Goal: Task Accomplishment & Management: Use online tool/utility

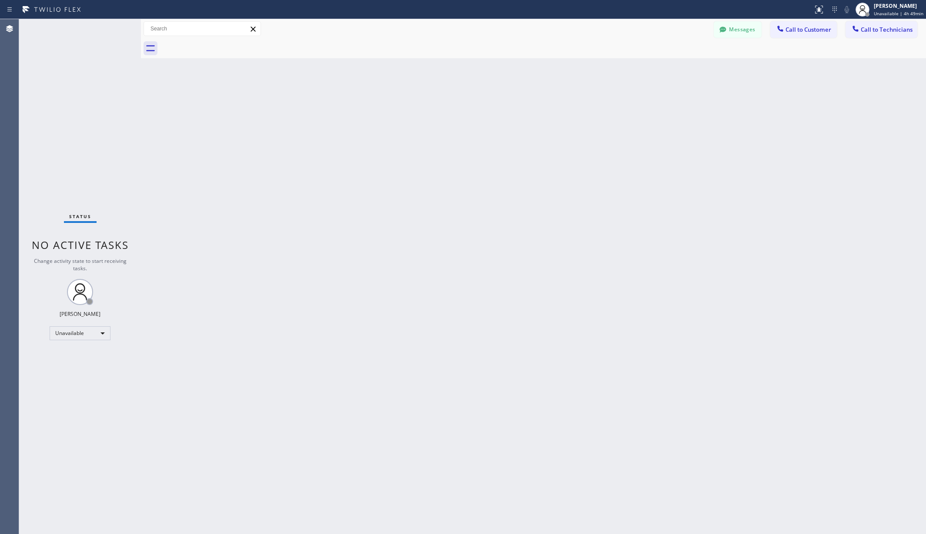
click at [81, 331] on div "Unavailable" at bounding box center [80, 334] width 61 height 14
click at [80, 359] on li "Available" at bounding box center [79, 356] width 59 height 10
drag, startPoint x: 213, startPoint y: 335, endPoint x: 217, endPoint y: 313, distance: 21.7
click at [213, 334] on div "Back to Dashboard Change Sender ID Customers Technicians AA [PERSON_NAME] [DATE…" at bounding box center [533, 276] width 785 height 515
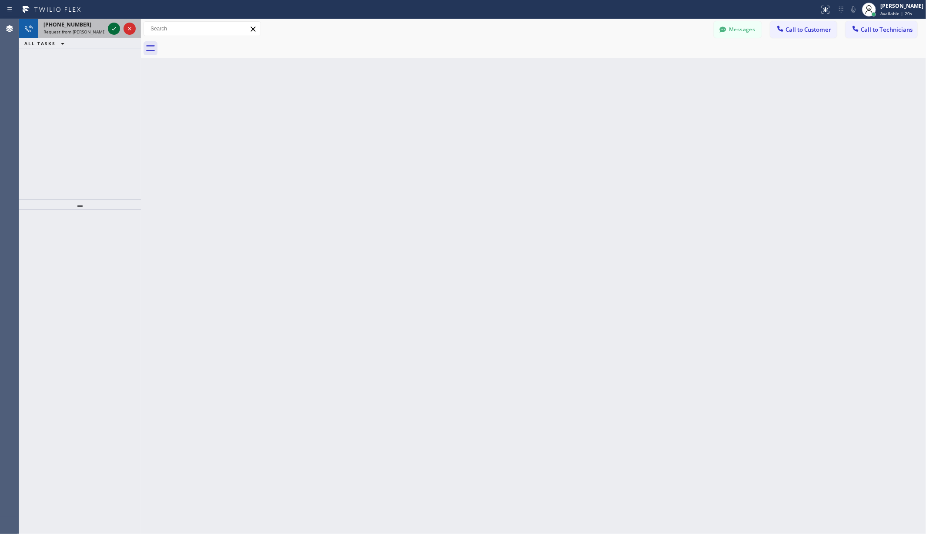
click at [108, 28] on div at bounding box center [114, 28] width 12 height 10
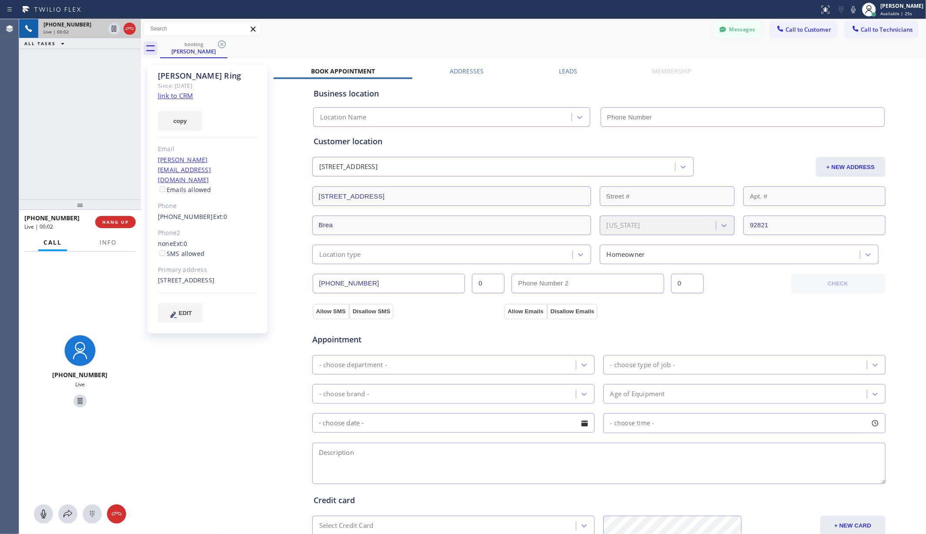
type input "[PHONE_NUMBER]"
click at [230, 390] on div "[PERSON_NAME] Ring Since: [DATE] link to CRM copy Email [PERSON_NAME][EMAIL_ADD…" at bounding box center [208, 350] width 130 height 581
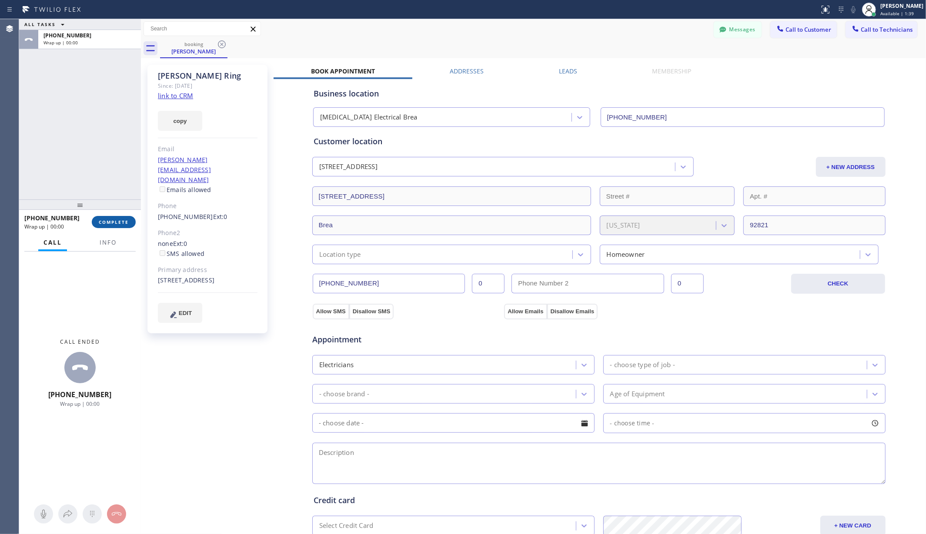
click at [119, 222] on span "COMPLETE" at bounding box center [114, 222] width 30 height 6
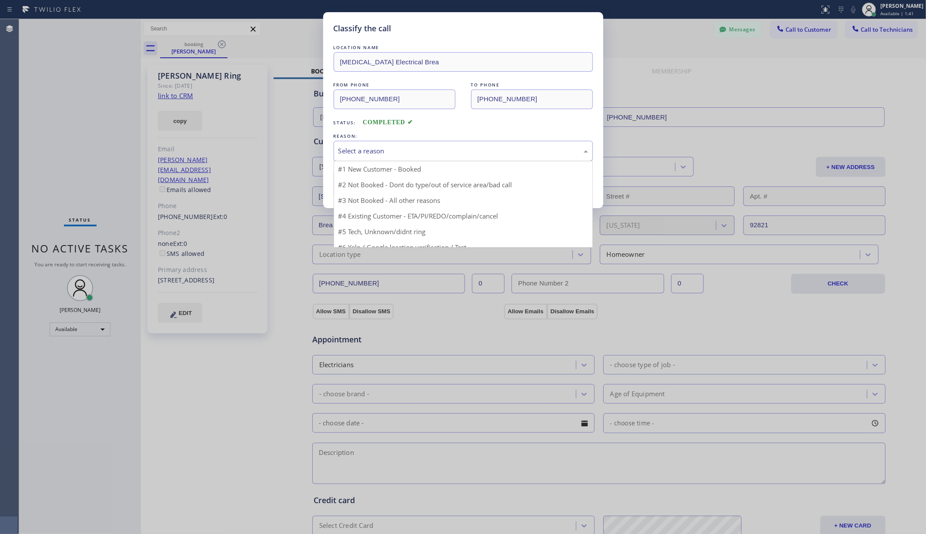
click at [435, 157] on div "Select a reason" at bounding box center [462, 151] width 259 height 20
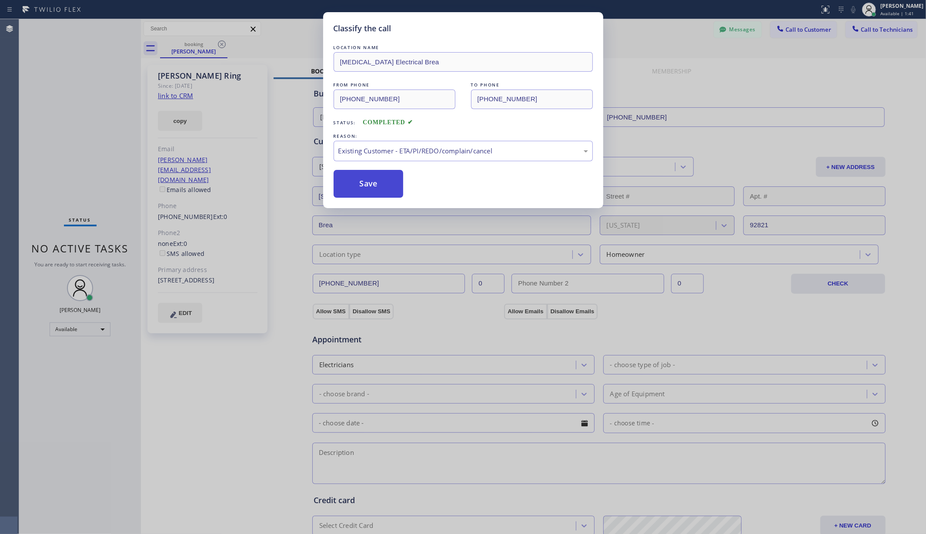
click at [374, 189] on button "Save" at bounding box center [368, 184] width 70 height 28
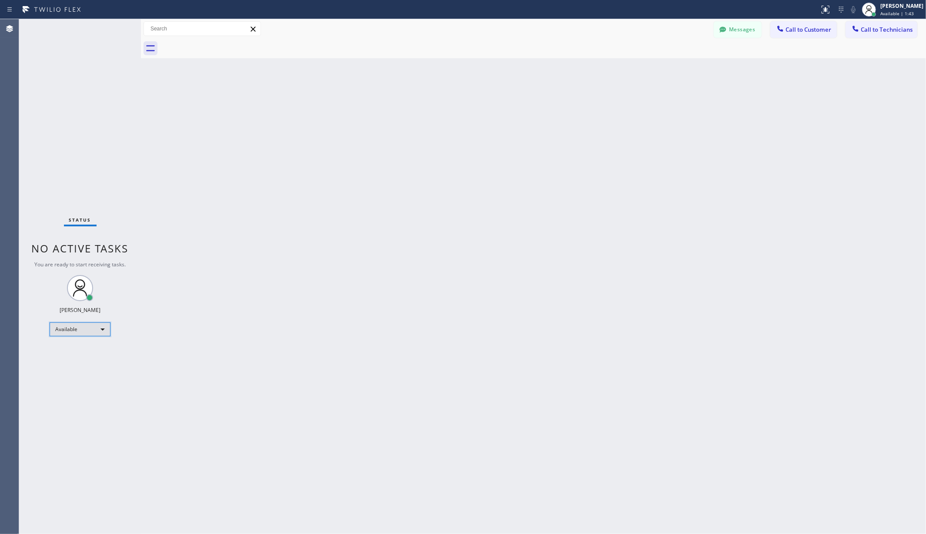
click at [89, 324] on div "Available" at bounding box center [80, 330] width 61 height 14
click at [84, 360] on li "Unavailable" at bounding box center [79, 363] width 59 height 10
click at [227, 375] on div "Back to Dashboard Change Sender ID Customers Technicians AA [PERSON_NAME] [DATE…" at bounding box center [533, 276] width 785 height 515
